Goal: Information Seeking & Learning: Learn about a topic

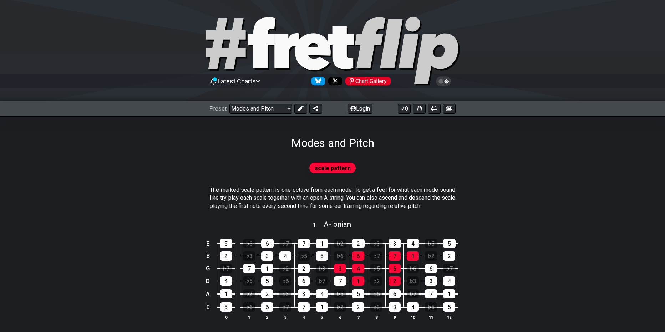
click at [260, 80] on icon at bounding box center [258, 81] width 4 height 6
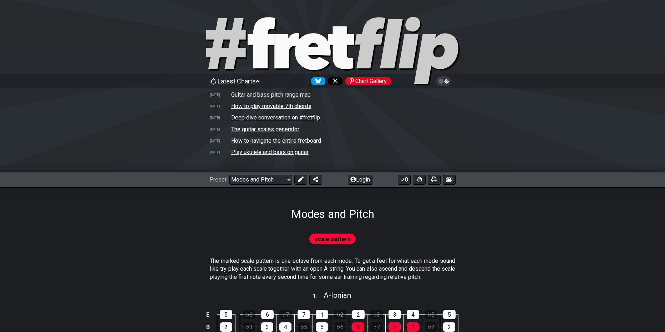
click at [264, 81] on div "Latest Charts Chart Gallery" at bounding box center [332, 81] width 246 height 11
click at [260, 81] on icon at bounding box center [258, 81] width 4 height 6
